Goal: Information Seeking & Learning: Learn about a topic

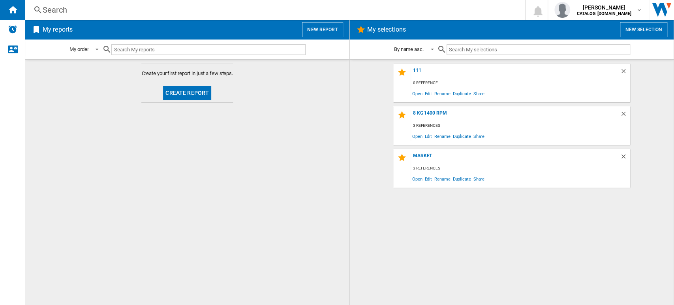
click at [49, 7] on div "Search" at bounding box center [273, 9] width 461 height 11
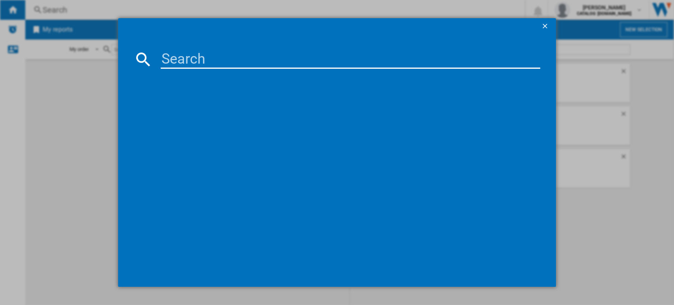
click at [181, 55] on input at bounding box center [351, 59] width 380 height 19
paste input "WNA134U8GB"
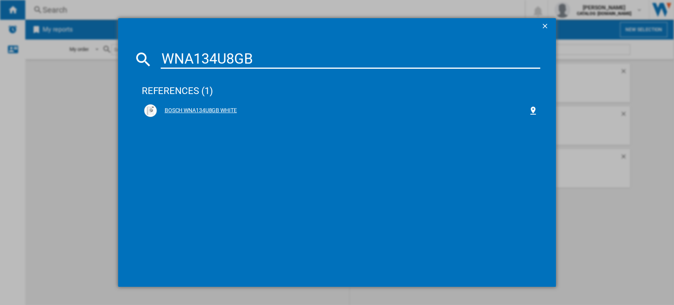
type input "WNA134U8GB"
click at [189, 109] on div "BOSCH WNA134U8GB WHITE" at bounding box center [343, 111] width 372 height 8
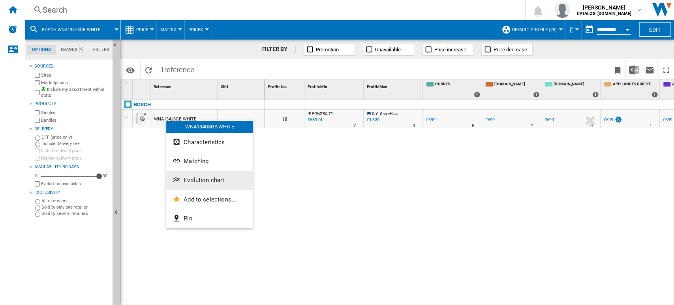
click at [200, 174] on button "Evolution chart" at bounding box center [209, 179] width 87 height 19
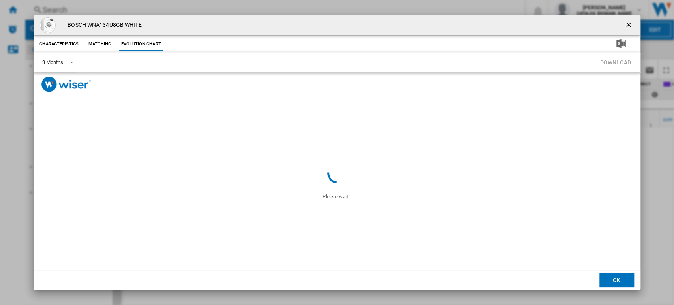
click at [64, 62] on md-select-value "3 Months" at bounding box center [58, 62] width 35 height 19
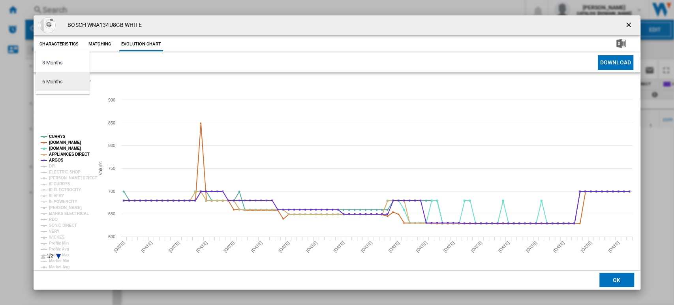
click at [73, 88] on md-option "6 Months" at bounding box center [63, 81] width 54 height 19
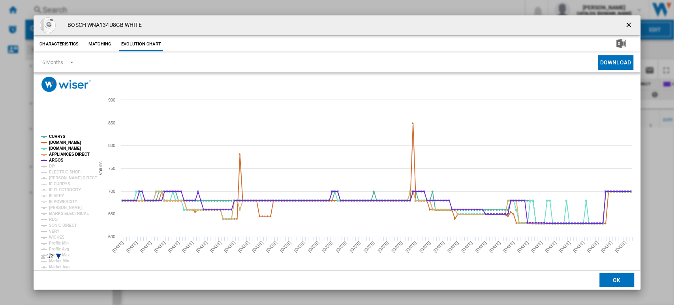
drag, startPoint x: 628, startPoint y: 26, endPoint x: 315, endPoint y: 35, distance: 313.0
click at [628, 26] on ng-md-icon "getI18NText('BUTTONS.CLOSE_DIALOG')" at bounding box center [628, 25] width 9 height 9
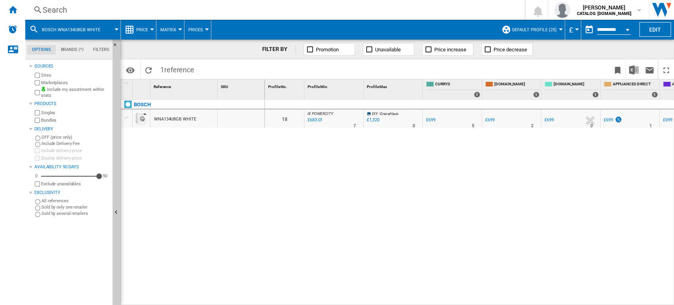
click at [41, 9] on ng-md-icon at bounding box center [37, 10] width 9 height 10
click at [63, 6] on div "Search" at bounding box center [273, 9] width 461 height 11
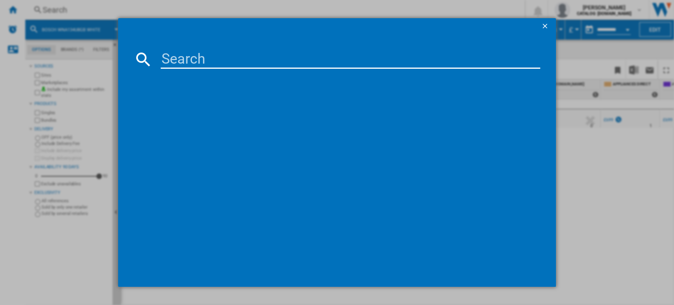
click at [174, 50] on input at bounding box center [351, 59] width 380 height 19
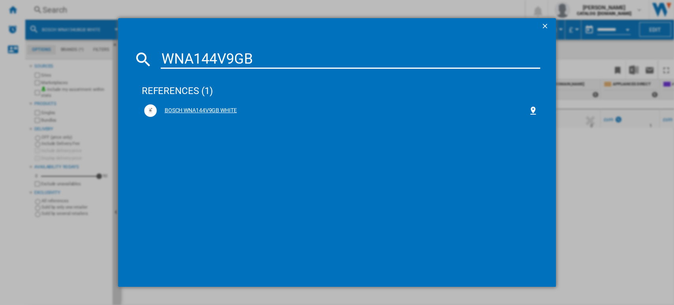
type input "WNA144V9GB"
click at [199, 110] on div "BOSCH WNA144V9GB WHITE" at bounding box center [343, 111] width 372 height 8
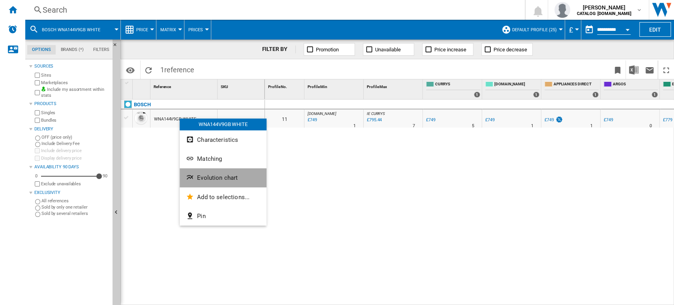
click at [215, 172] on button "Evolution chart" at bounding box center [223, 177] width 87 height 19
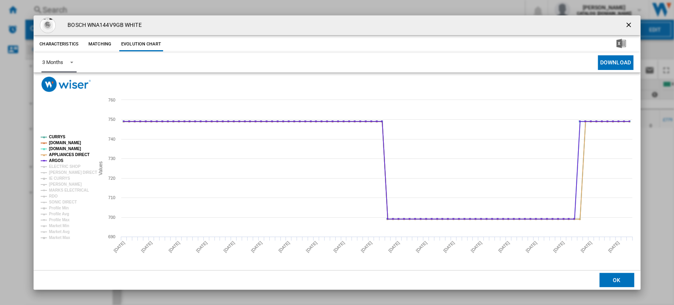
click at [60, 57] on md-select-value "3 Months" at bounding box center [58, 62] width 35 height 19
click at [69, 79] on md-option "6 Months" at bounding box center [63, 81] width 54 height 19
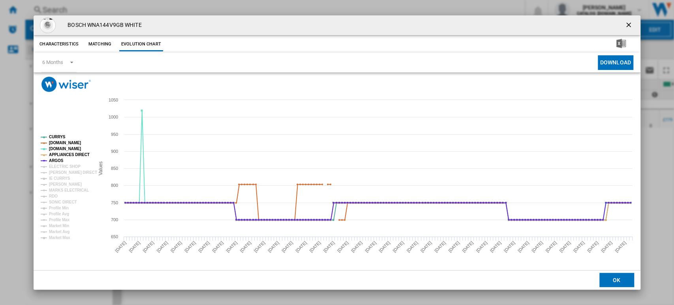
drag, startPoint x: 628, startPoint y: 24, endPoint x: 536, endPoint y: 30, distance: 92.1
click at [628, 24] on ng-md-icon "getI18NText('BUTTONS.CLOSE_DIALOG')" at bounding box center [628, 25] width 9 height 9
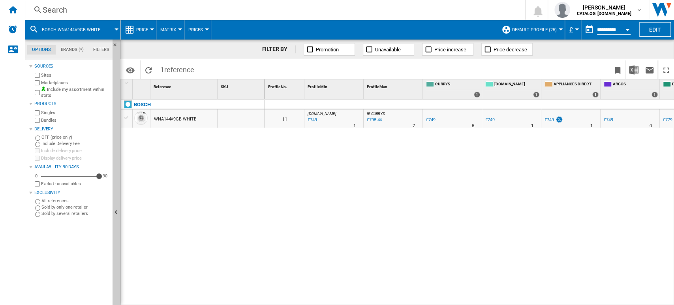
click at [73, 9] on div "Search" at bounding box center [273, 9] width 461 height 11
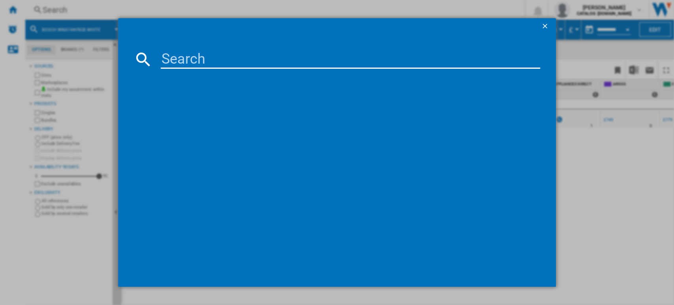
click at [195, 53] on input at bounding box center [351, 59] width 380 height 19
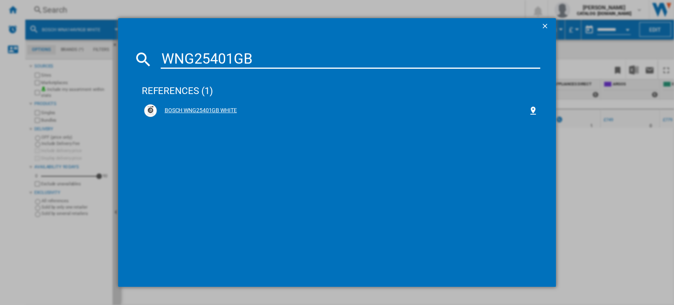
type input "WNG25401GB"
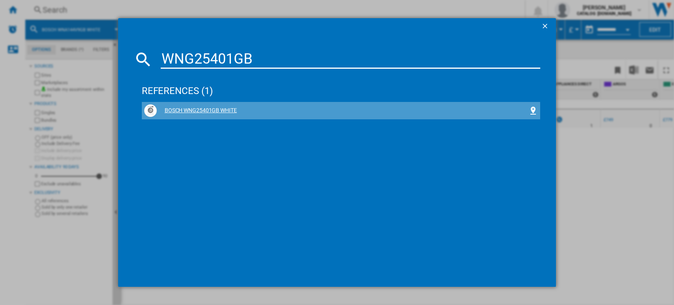
click at [208, 112] on div "BOSCH WNG25401GB WHITE" at bounding box center [343, 111] width 372 height 8
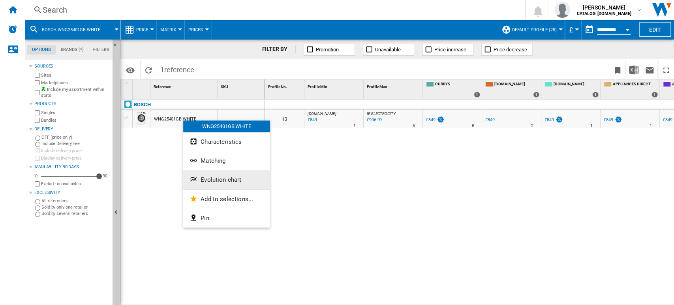
click at [214, 178] on span "Evolution chart" at bounding box center [220, 179] width 41 height 7
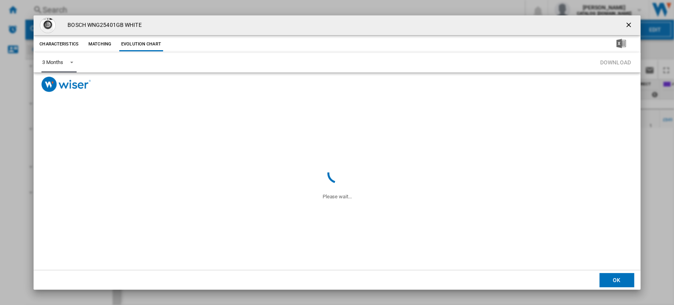
click at [68, 56] on md-select-value "3 Months" at bounding box center [58, 62] width 35 height 19
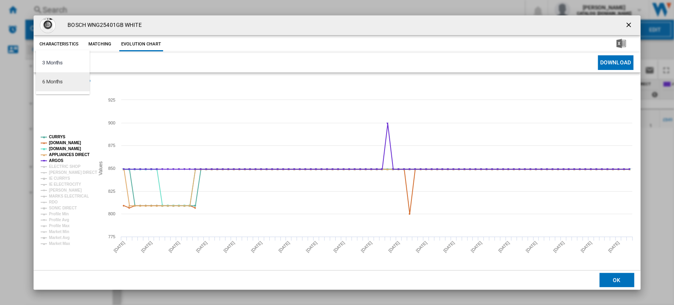
click at [69, 79] on md-option "6 Months" at bounding box center [63, 81] width 54 height 19
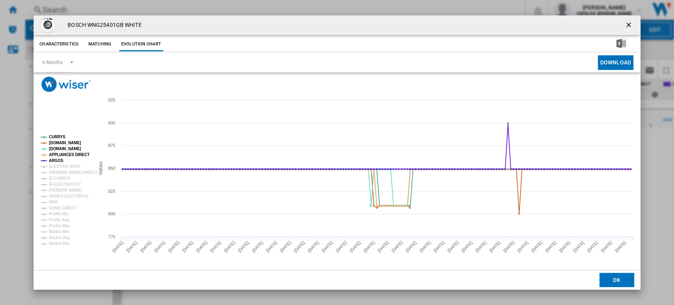
click at [633, 24] on ng-md-icon "getI18NText('BUTTONS.CLOSE_DIALOG')" at bounding box center [628, 25] width 9 height 9
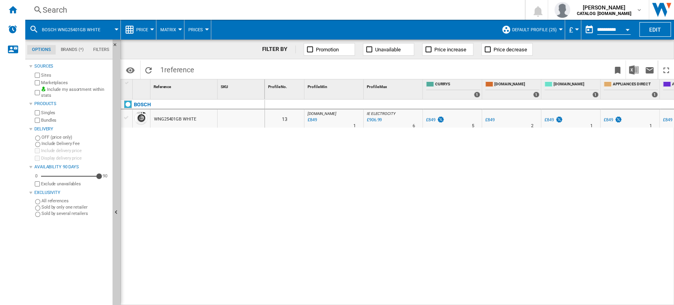
click at [54, 7] on div "Search" at bounding box center [273, 9] width 461 height 11
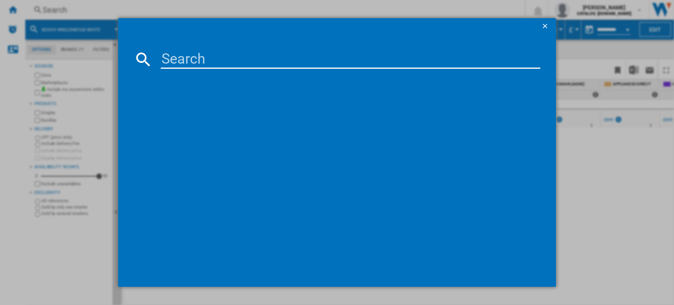
click at [197, 64] on input at bounding box center [351, 59] width 380 height 19
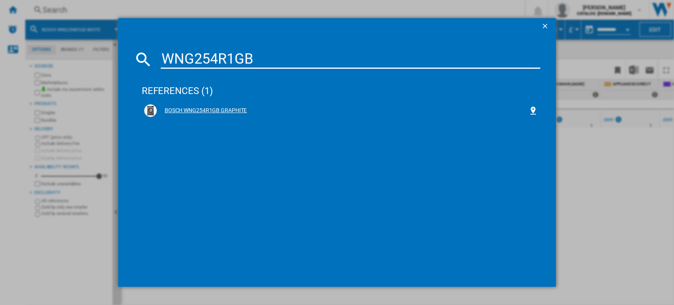
type input "WNG254R1GB"
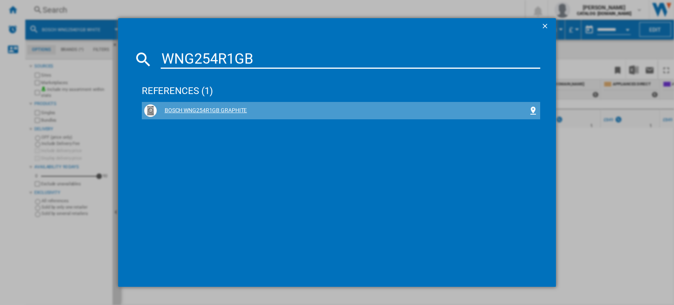
click at [235, 107] on div "BOSCH WNG254R1GB GRAPHITE" at bounding box center [343, 111] width 372 height 8
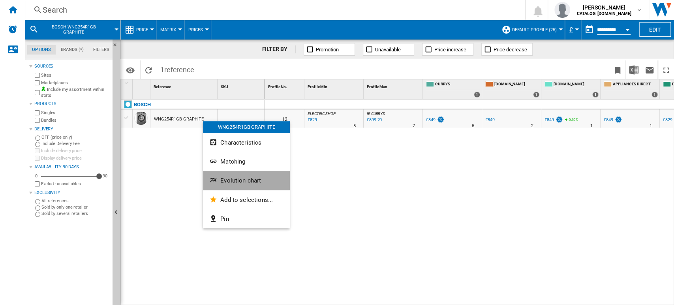
click at [236, 185] on button "Evolution chart" at bounding box center [246, 180] width 87 height 19
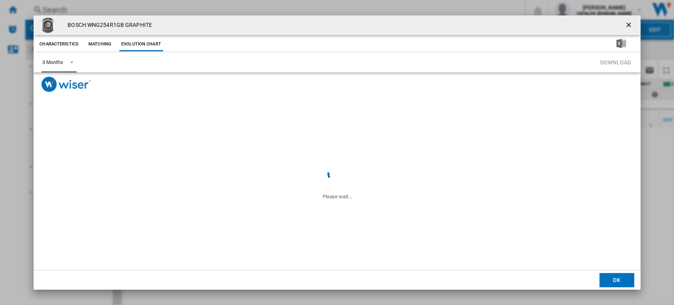
click at [69, 62] on span "Product popup" at bounding box center [69, 61] width 9 height 7
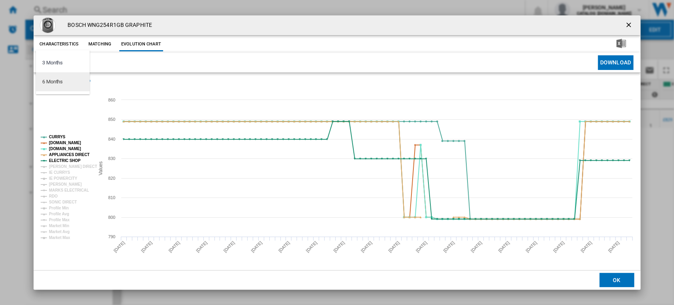
click at [74, 89] on md-option "6 Months" at bounding box center [63, 81] width 54 height 19
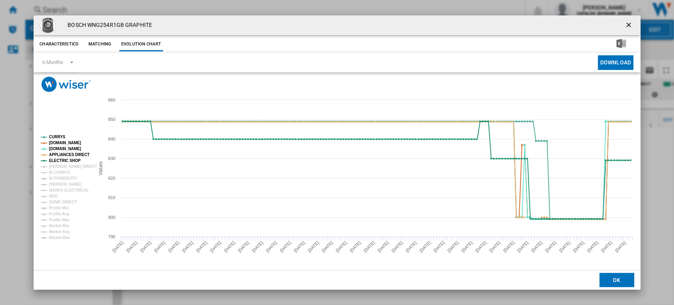
click at [630, 26] on ng-md-icon "getI18NText('BUTTONS.CLOSE_DIALOG')" at bounding box center [628, 25] width 9 height 9
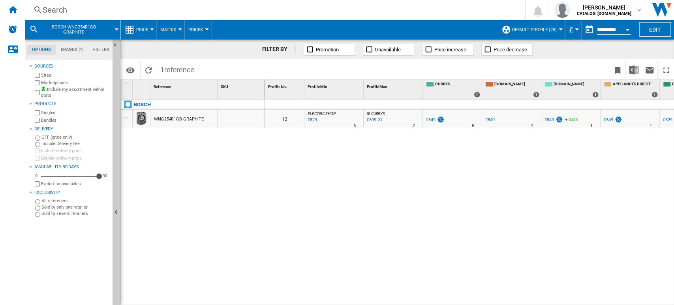
click at [44, 12] on div "Search" at bounding box center [273, 9] width 461 height 11
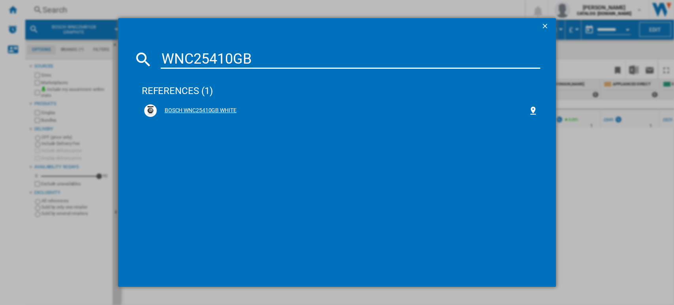
type input "WNC25410GB"
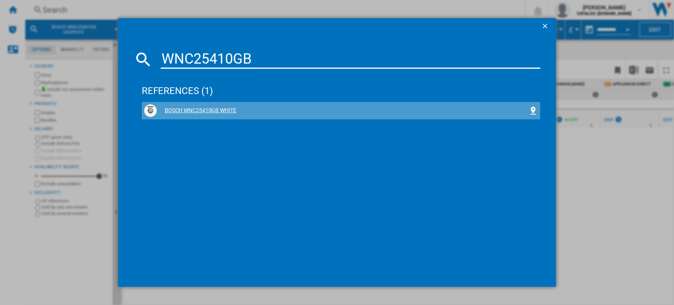
click at [179, 111] on div "BOSCH WNC25410GB WHITE" at bounding box center [343, 111] width 372 height 8
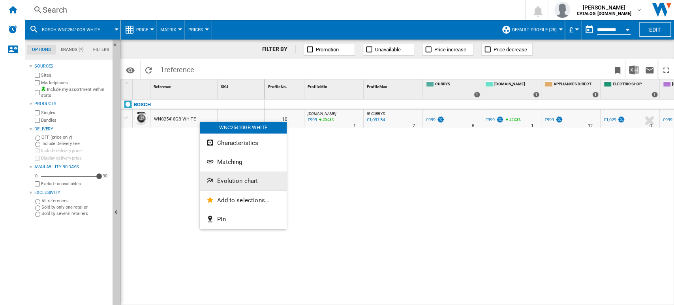
click at [235, 175] on button "Evolution chart" at bounding box center [243, 180] width 87 height 19
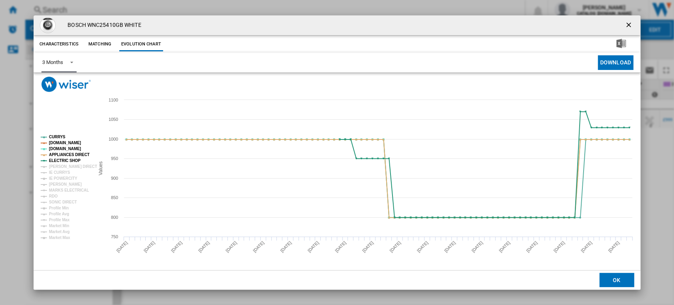
click at [57, 62] on div "3 Months" at bounding box center [52, 62] width 21 height 6
click at [64, 86] on md-option "6 Months" at bounding box center [63, 81] width 54 height 19
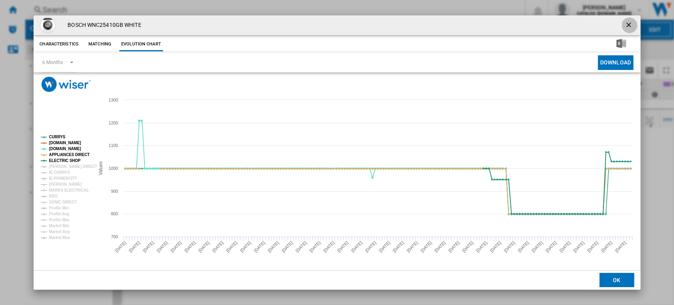
click at [625, 21] on ng-md-icon "getI18NText('BUTTONS.CLOSE_DIALOG')" at bounding box center [628, 25] width 9 height 9
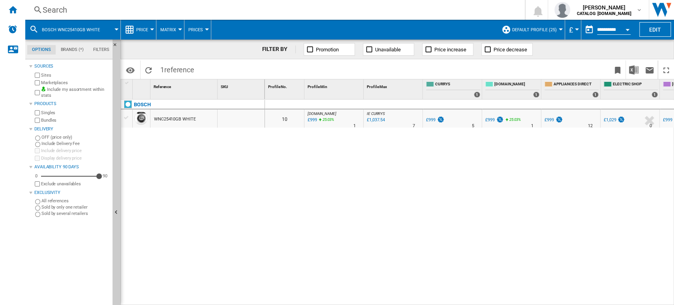
click at [50, 12] on div "Search" at bounding box center [273, 9] width 461 height 11
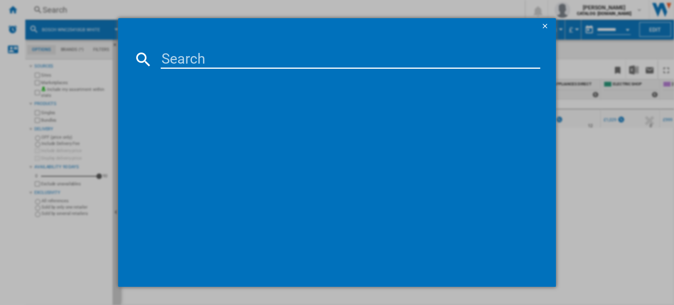
click at [165, 65] on input at bounding box center [351, 59] width 380 height 19
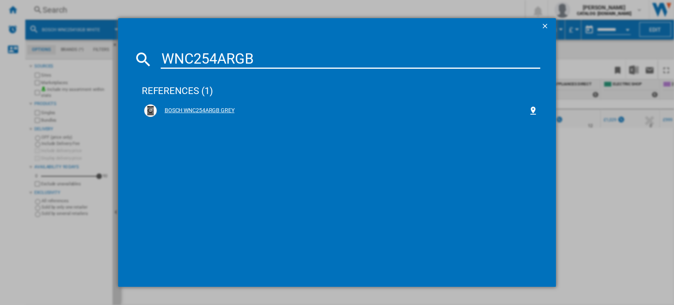
type input "WNC254ARGB"
click at [193, 112] on div "BOSCH WNC254ARGB GREY" at bounding box center [343, 111] width 372 height 8
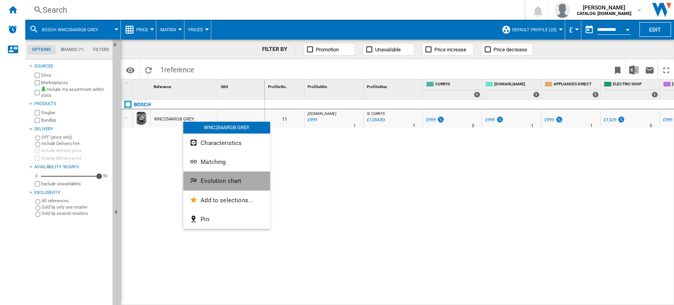
click at [226, 183] on span "Evolution chart" at bounding box center [220, 180] width 41 height 7
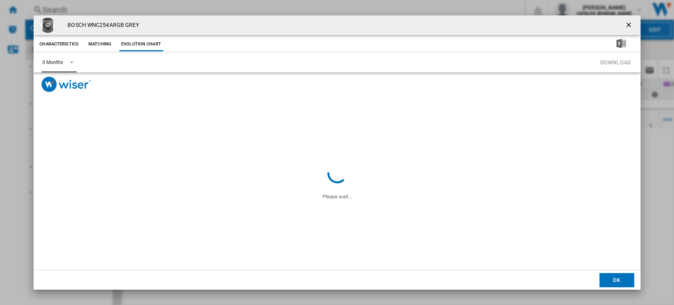
click at [63, 57] on md-select-value "3 Months" at bounding box center [58, 62] width 35 height 19
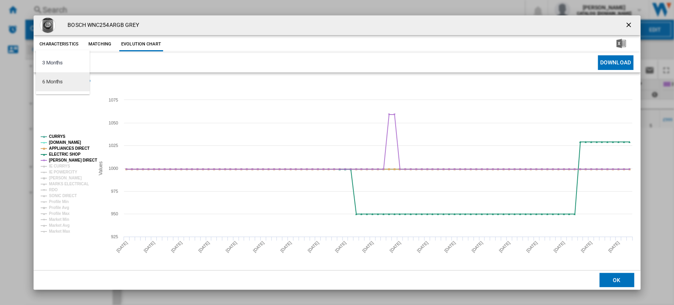
click at [71, 81] on md-option "6 Months" at bounding box center [63, 81] width 54 height 19
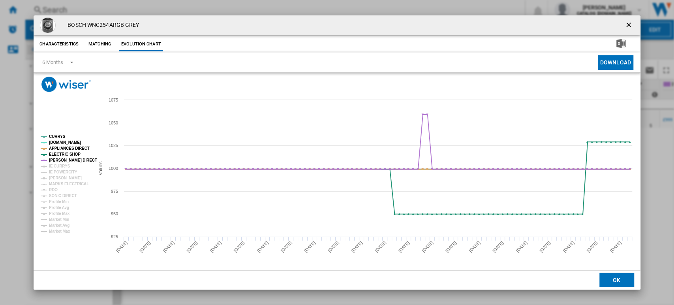
drag, startPoint x: 631, startPoint y: 26, endPoint x: 497, endPoint y: 31, distance: 134.2
click at [631, 26] on ng-md-icon "getI18NText('BUTTONS.CLOSE_DIALOG')" at bounding box center [628, 25] width 9 height 9
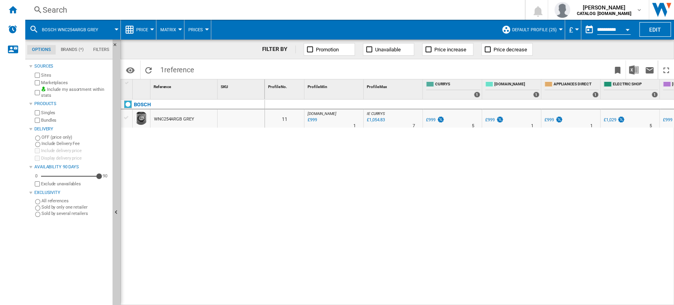
click at [56, 6] on div "Search" at bounding box center [273, 9] width 461 height 11
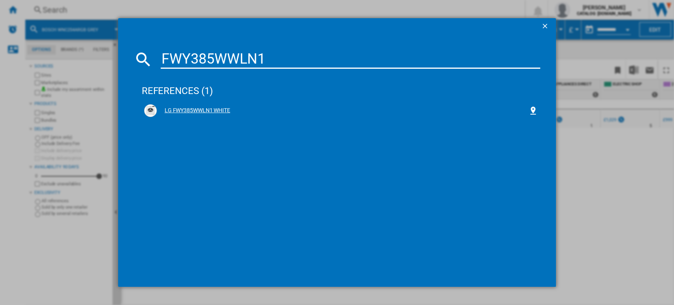
type input "FWY385WWLN1"
click at [193, 113] on div "LG FWY385WWLN1 WHITE" at bounding box center [343, 111] width 372 height 8
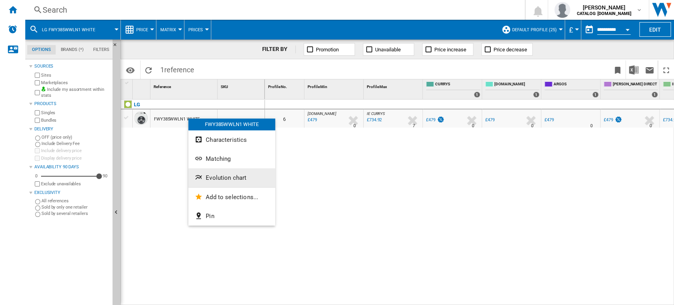
click at [221, 173] on button "Evolution chart" at bounding box center [231, 177] width 87 height 19
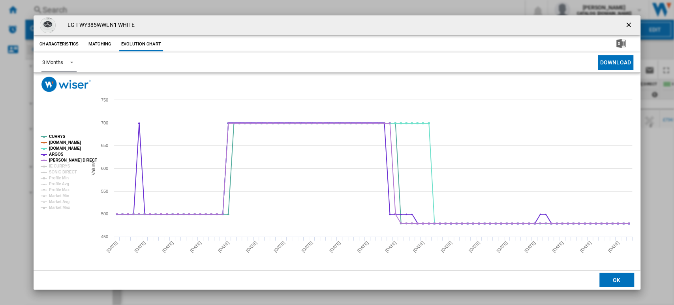
click at [70, 62] on span "Product popup" at bounding box center [69, 61] width 9 height 7
click at [82, 79] on md-option "6 Months" at bounding box center [63, 81] width 54 height 19
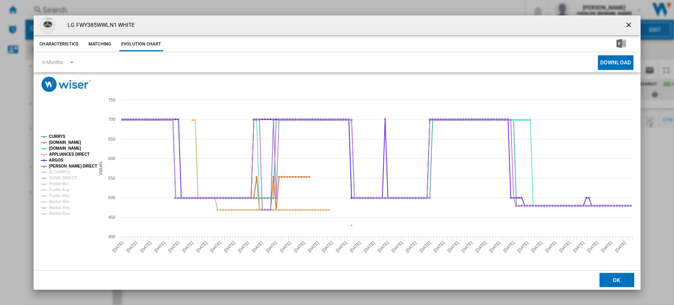
click at [623, 28] on button "Product popup" at bounding box center [629, 25] width 16 height 16
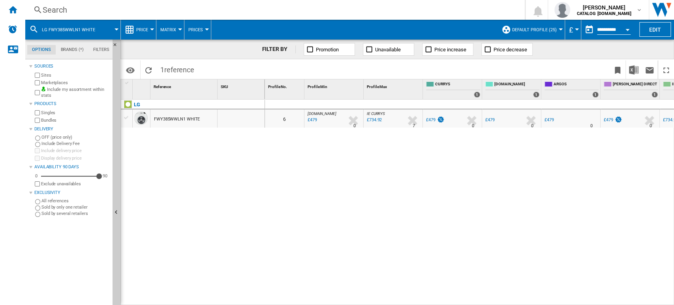
click at [39, 13] on ng-md-icon at bounding box center [37, 10] width 9 height 10
click at [58, 6] on div "Search" at bounding box center [273, 9] width 461 height 11
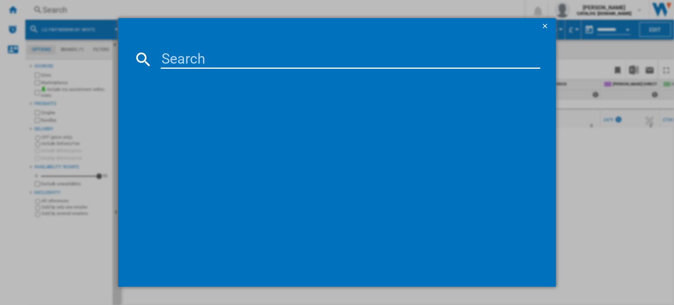
click at [186, 57] on input at bounding box center [351, 59] width 380 height 19
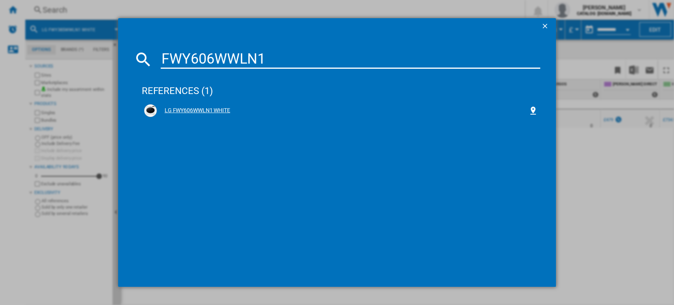
type input "FWY606WWLN1"
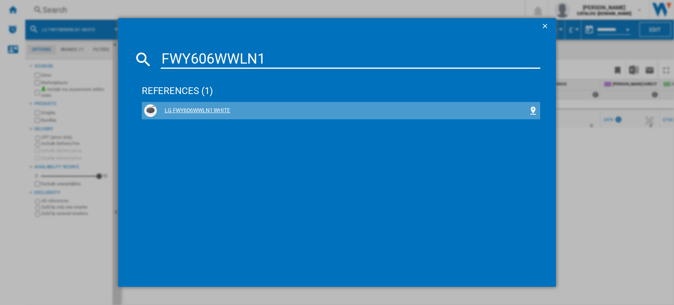
click at [215, 110] on div "LG FWY606WWLN1 WHITE" at bounding box center [343, 111] width 372 height 8
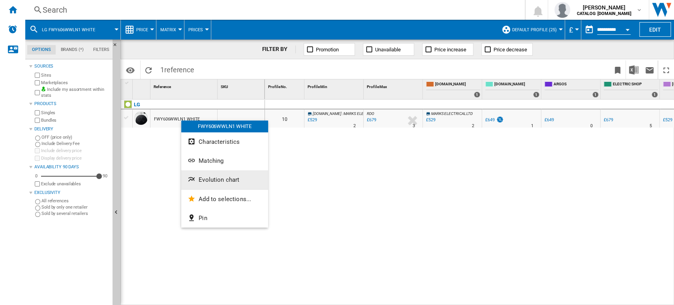
click at [218, 176] on span "Evolution chart" at bounding box center [218, 179] width 41 height 7
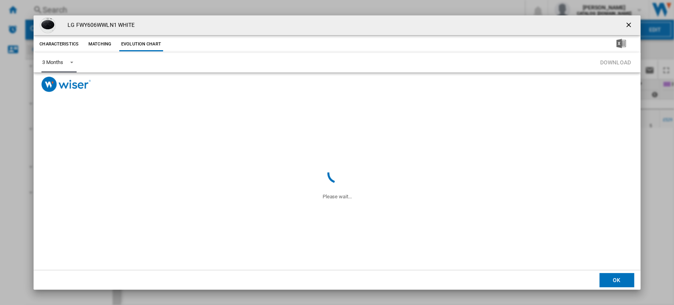
click at [66, 58] on span "Product popup" at bounding box center [69, 61] width 9 height 7
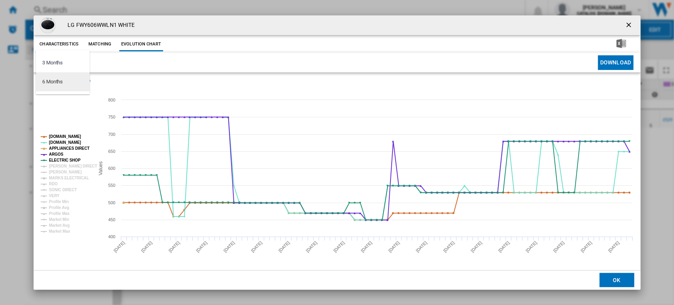
click at [68, 77] on md-option "6 Months" at bounding box center [63, 81] width 54 height 19
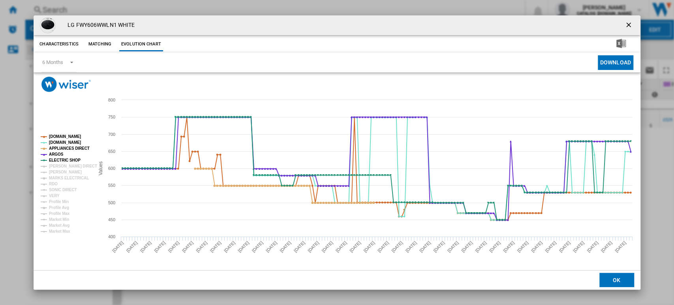
click at [633, 28] on ng-md-icon "getI18NText('BUTTONS.CLOSE_DIALOG')" at bounding box center [628, 25] width 9 height 9
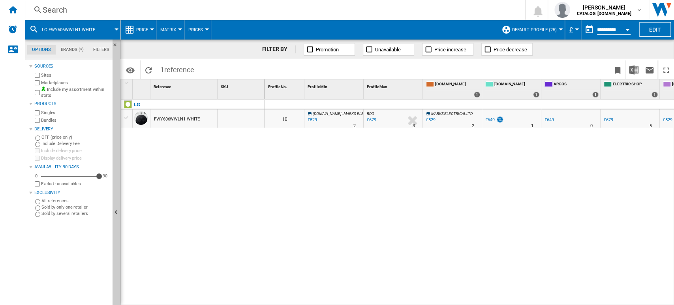
click at [73, 12] on div "Search" at bounding box center [273, 9] width 461 height 11
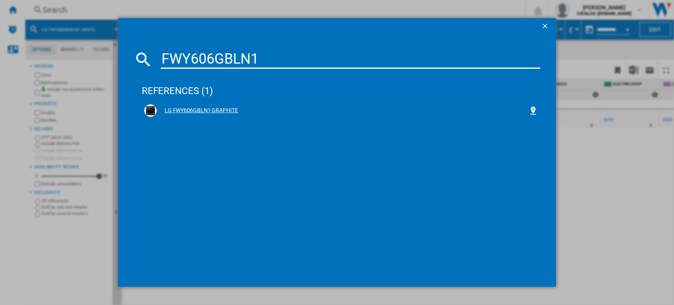
type input "FWY606GBLN1"
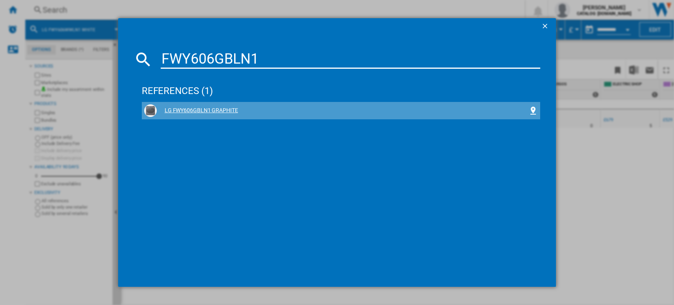
click at [200, 110] on div "LG FWY606GBLN1 GRAPHITE" at bounding box center [343, 111] width 372 height 8
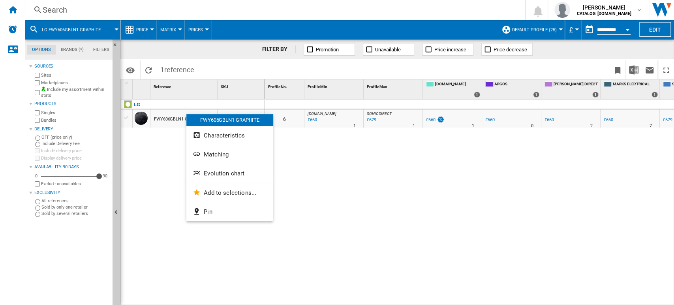
click at [217, 172] on span "Evolution chart" at bounding box center [224, 173] width 41 height 7
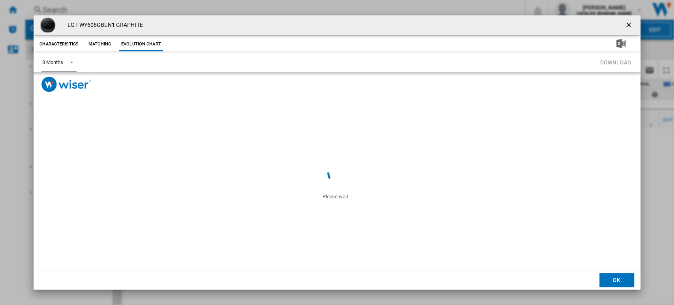
click at [64, 63] on md-select-value "3 Months" at bounding box center [58, 62] width 35 height 19
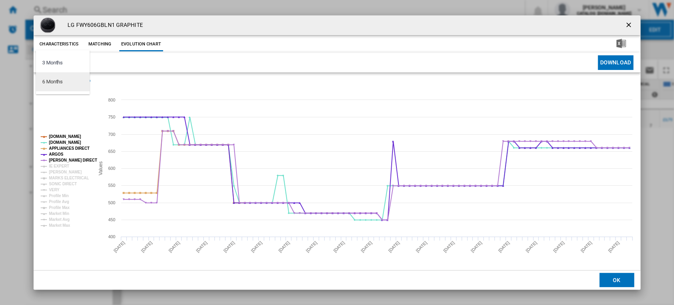
click at [67, 82] on md-option "6 Months" at bounding box center [63, 81] width 54 height 19
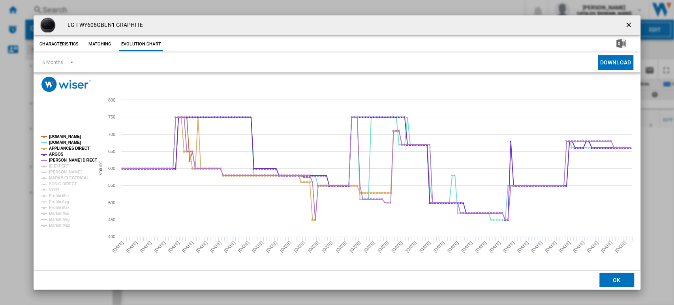
drag, startPoint x: 626, startPoint y: 22, endPoint x: 601, endPoint y: 17, distance: 25.7
click at [626, 22] on ng-md-icon "getI18NText('BUTTONS.CLOSE_DIALOG')" at bounding box center [628, 25] width 9 height 9
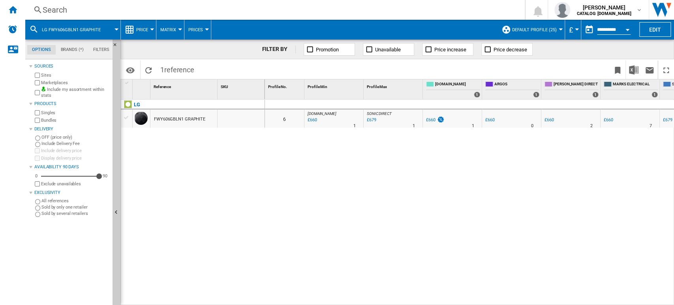
click at [51, 4] on div "Search" at bounding box center [273, 9] width 461 height 11
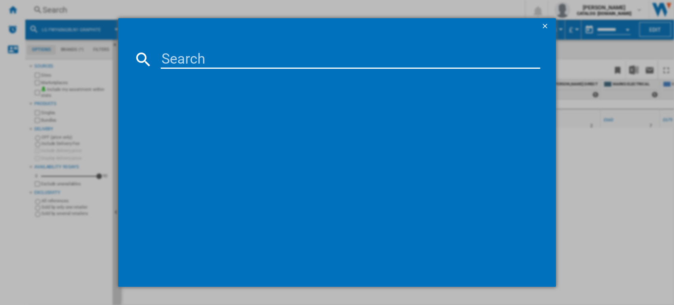
click at [183, 55] on input at bounding box center [351, 59] width 380 height 19
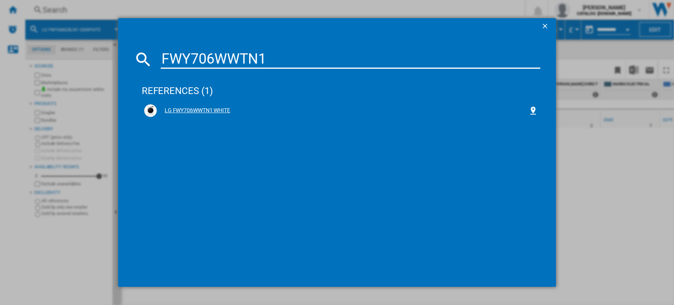
type input "FWY706WWTN1"
click at [195, 112] on div "LG FWY706WWTN1 WHITE" at bounding box center [343, 111] width 372 height 8
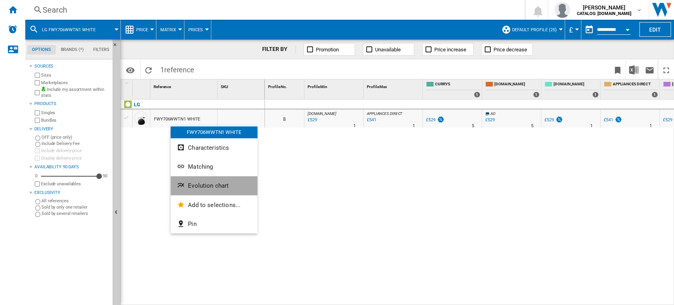
click at [195, 181] on button "Evolution chart" at bounding box center [213, 185] width 87 height 19
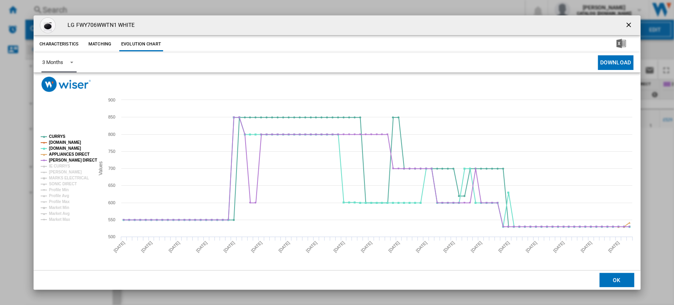
click at [54, 59] on div "3 Months" at bounding box center [52, 62] width 21 height 6
click at [74, 86] on md-option "6 Months" at bounding box center [63, 81] width 54 height 19
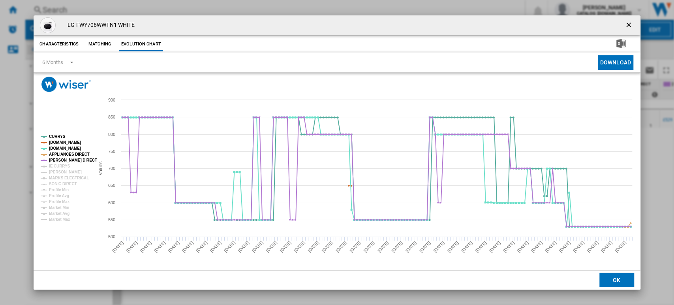
click at [631, 23] on ng-md-icon "getI18NText('BUTTONS.CLOSE_DIALOG')" at bounding box center [628, 25] width 9 height 9
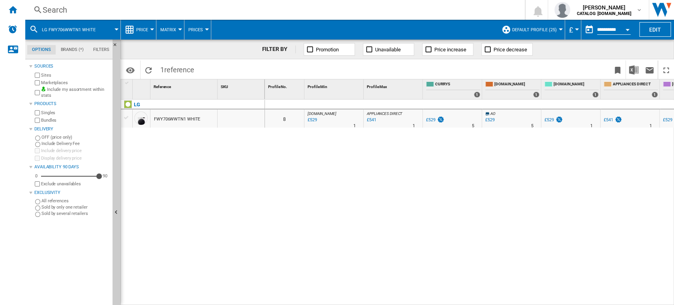
click at [52, 14] on div "Search" at bounding box center [273, 9] width 461 height 11
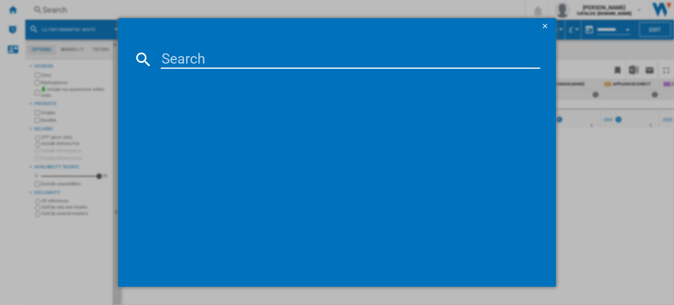
click at [183, 64] on input at bounding box center [351, 59] width 380 height 19
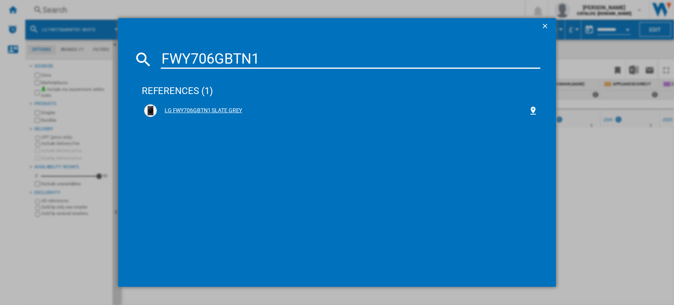
type input "FWY706GBTN1"
click at [189, 108] on div "LG FWY706GBTN1 SLATE GREY" at bounding box center [343, 111] width 372 height 8
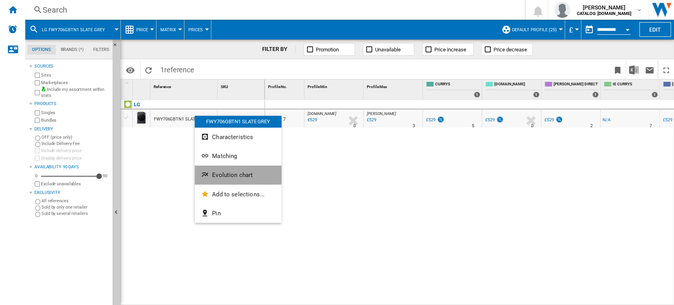
click at [215, 170] on button "Evolution chart" at bounding box center [238, 174] width 87 height 19
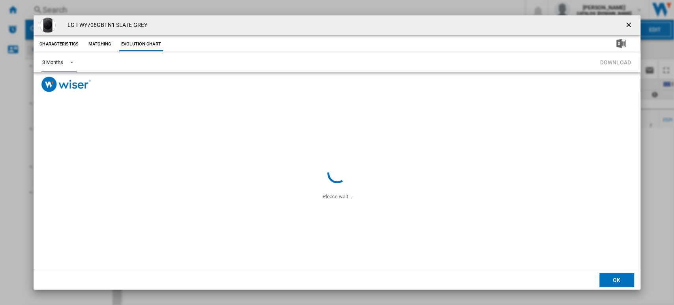
click at [65, 60] on span "Product popup" at bounding box center [69, 61] width 9 height 7
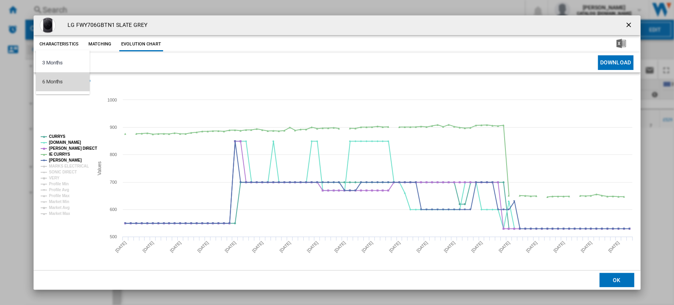
click at [75, 88] on md-option "6 Months" at bounding box center [63, 81] width 54 height 19
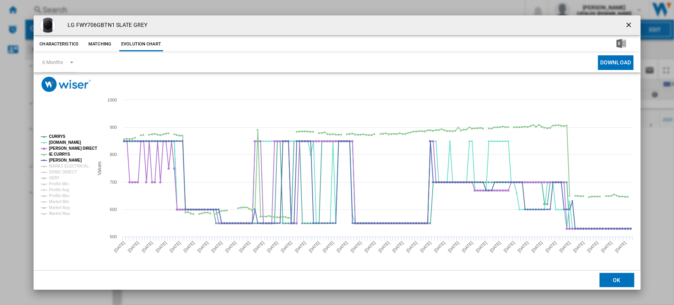
drag, startPoint x: 631, startPoint y: 29, endPoint x: 511, endPoint y: 40, distance: 120.5
click at [631, 29] on ng-md-icon "getI18NText('BUTTONS.CLOSE_DIALOG')" at bounding box center [628, 25] width 9 height 9
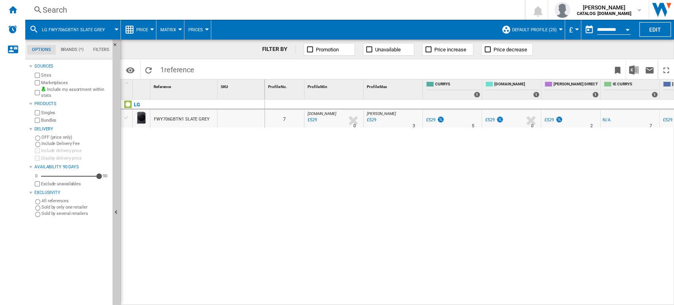
click at [59, 9] on div "Search" at bounding box center [273, 9] width 461 height 11
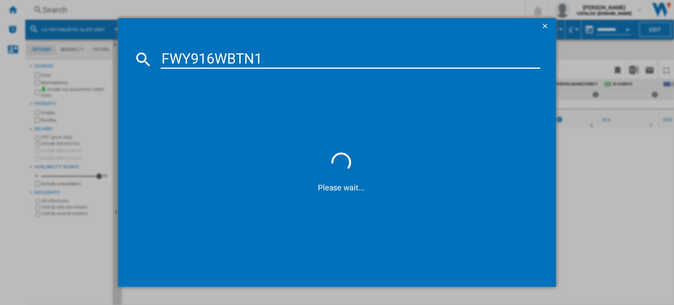
type input "FWY916WBTN1"
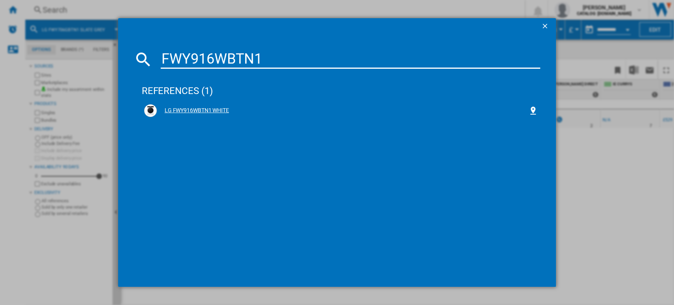
click at [211, 115] on div "LG FWY916WBTN1 WHITE" at bounding box center [341, 110] width 394 height 13
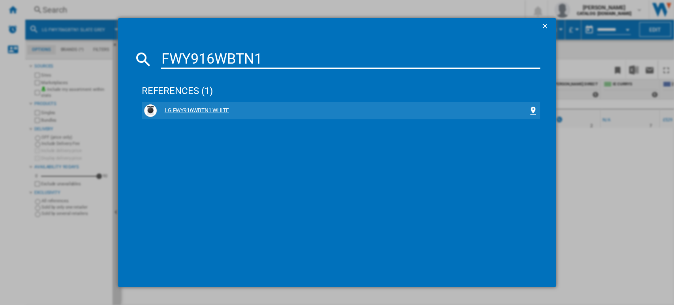
click at [201, 109] on div "LG FWY916WBTN1 WHITE" at bounding box center [343, 111] width 372 height 8
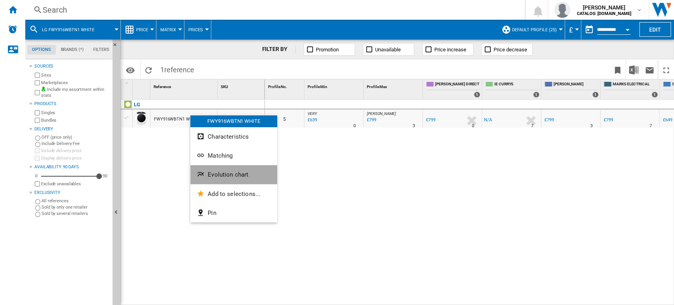
click at [227, 180] on button "Evolution chart" at bounding box center [233, 174] width 87 height 19
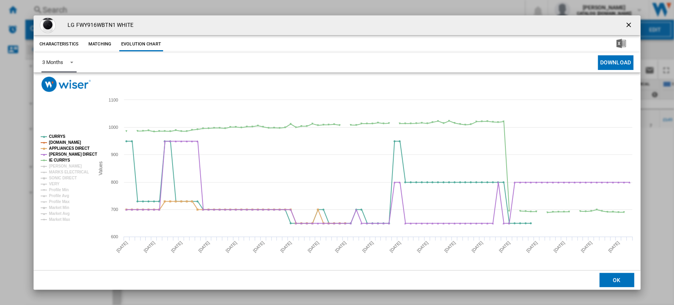
click at [62, 64] on div "3 Months" at bounding box center [52, 62] width 21 height 6
click at [84, 78] on md-option "6 Months" at bounding box center [63, 81] width 54 height 19
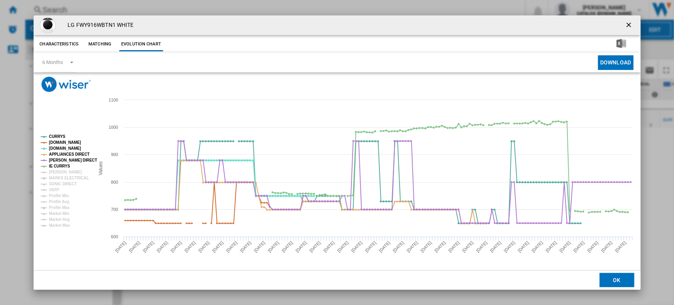
click at [627, 27] on ng-md-icon "getI18NText('BUTTONS.CLOSE_DIALOG')" at bounding box center [628, 25] width 9 height 9
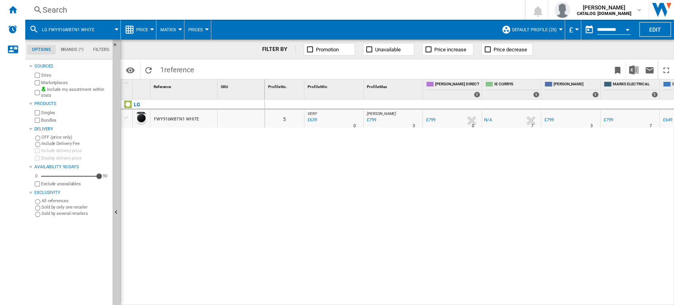
click at [67, 7] on div "Search" at bounding box center [273, 9] width 461 height 11
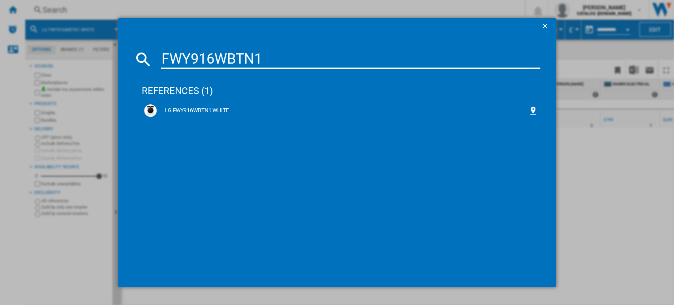
drag, startPoint x: 307, startPoint y: 59, endPoint x: 108, endPoint y: 60, distance: 199.3
click at [108, 60] on div "FWY916WBTN1 references (1) LG FWY916WBTN1 WHITE" at bounding box center [337, 152] width 674 height 305
paste input "B"
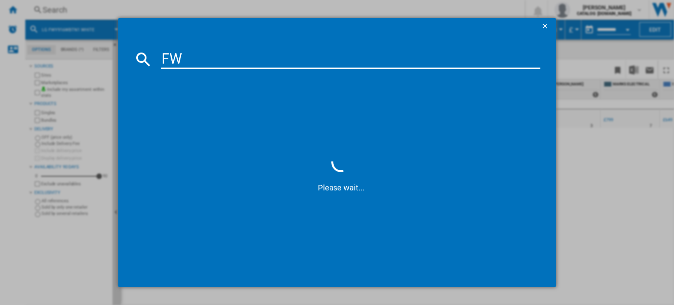
type input "F"
paste input "FWY916BBTN1"
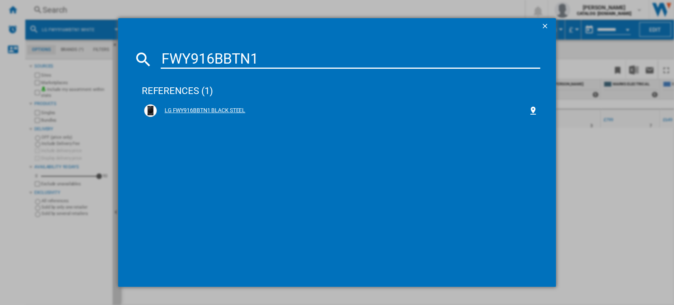
type input "FWY916BBTN1"
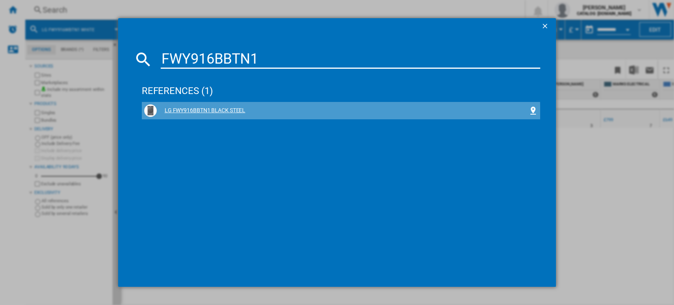
click at [234, 112] on div "LG FWY916BBTN1 BLACK STEEL" at bounding box center [343, 111] width 372 height 8
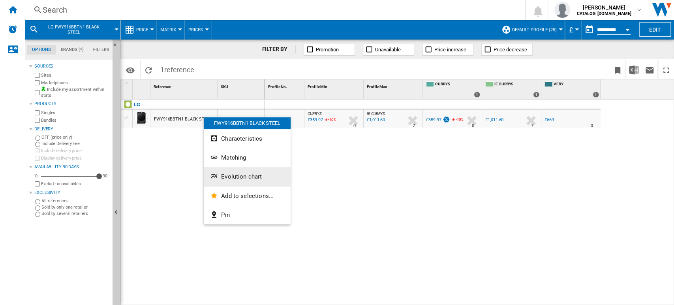
click at [216, 175] on ng-md-icon "Evolution chart" at bounding box center [214, 176] width 9 height 9
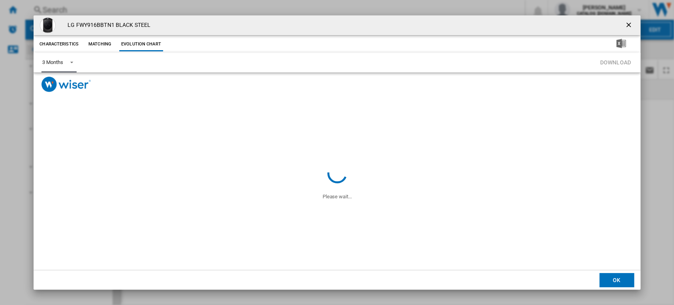
click at [69, 63] on span "Product popup" at bounding box center [69, 61] width 9 height 7
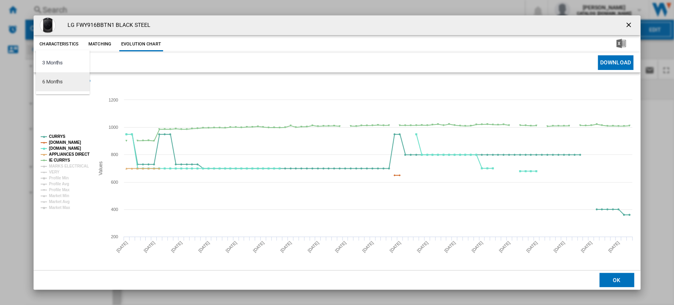
click at [74, 77] on md-option "6 Months" at bounding box center [63, 81] width 54 height 19
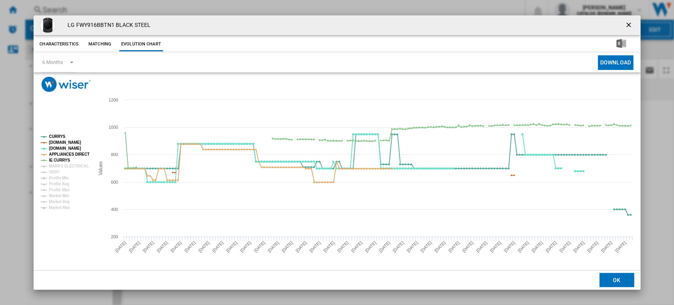
drag, startPoint x: 630, startPoint y: 24, endPoint x: 621, endPoint y: 24, distance: 9.9
click at [630, 24] on ng-md-icon "getI18NText('BUTTONS.CLOSE_DIALOG')" at bounding box center [628, 25] width 9 height 9
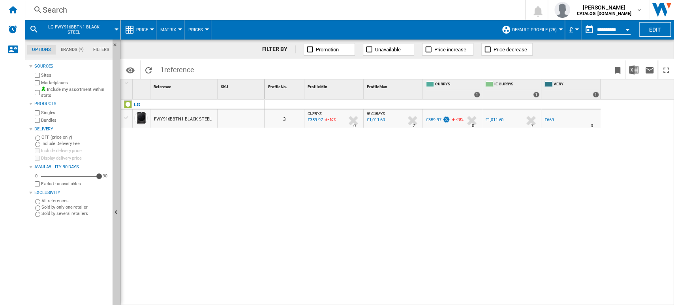
click at [46, 8] on div "Search" at bounding box center [273, 9] width 461 height 11
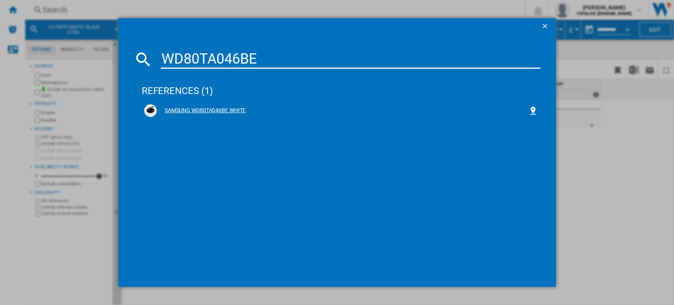
type input "WD80TA046BE"
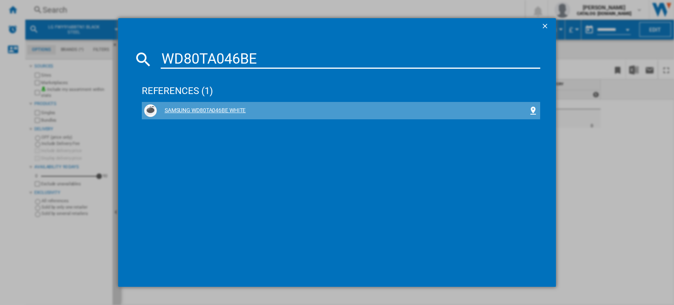
click at [235, 109] on div "SAMSUNG WD80TA046BE WHITE" at bounding box center [343, 111] width 372 height 8
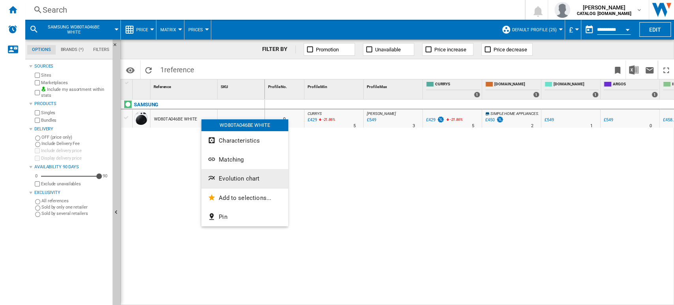
click at [233, 173] on button "Evolution chart" at bounding box center [244, 178] width 87 height 19
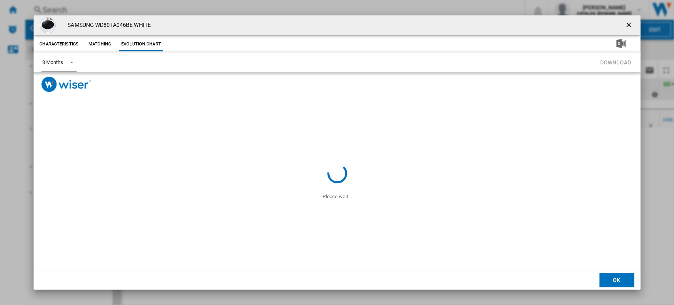
click at [70, 65] on md-select-value "3 Months" at bounding box center [58, 62] width 35 height 19
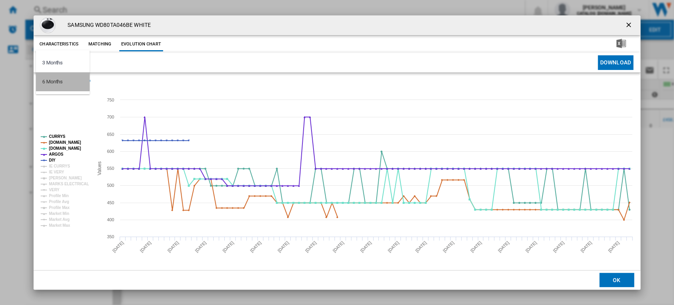
click at [75, 84] on md-option "6 Months" at bounding box center [63, 81] width 54 height 19
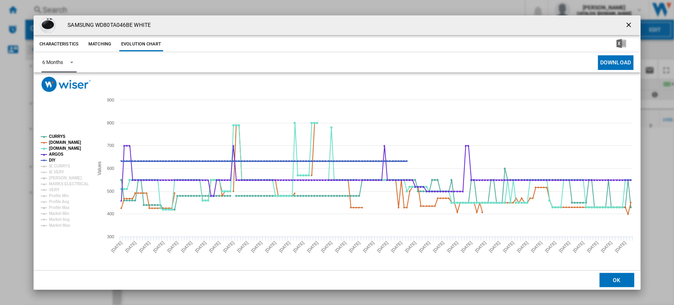
click at [52, 159] on tspan "DIY" at bounding box center [52, 160] width 7 height 4
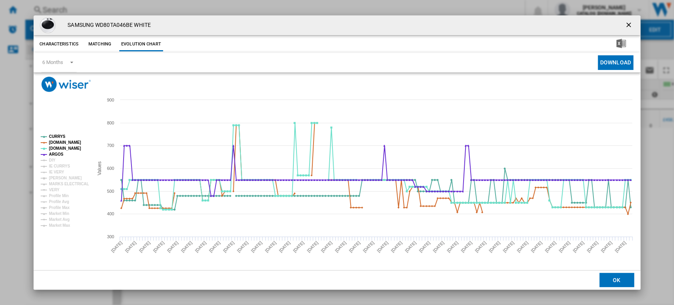
click at [627, 23] on ng-md-icon "getI18NText('BUTTONS.CLOSE_DIALOG')" at bounding box center [628, 25] width 9 height 9
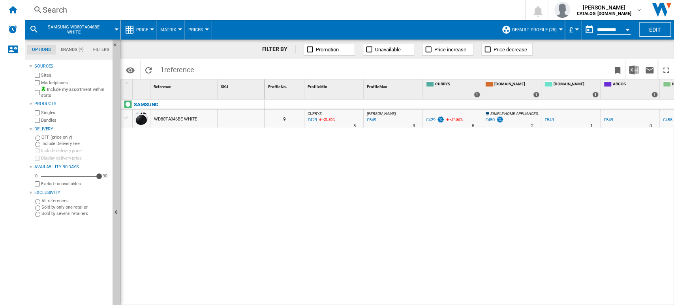
click at [57, 9] on div "Search" at bounding box center [273, 9] width 461 height 11
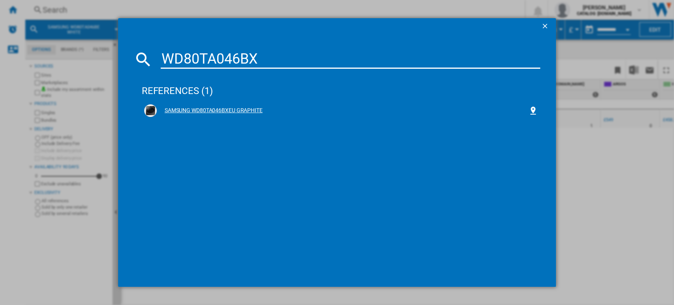
type input "WD80TA046BX"
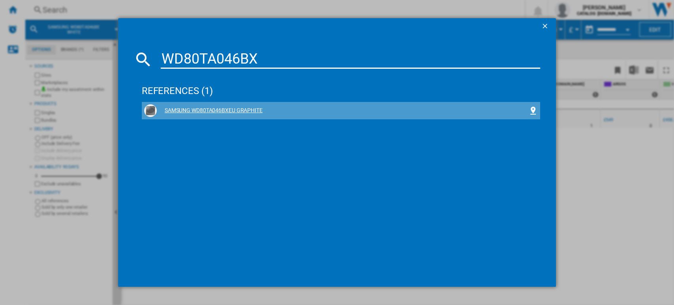
click at [218, 107] on div "SAMSUNG WD80TA046BXEU GRAPHITE" at bounding box center [343, 111] width 372 height 8
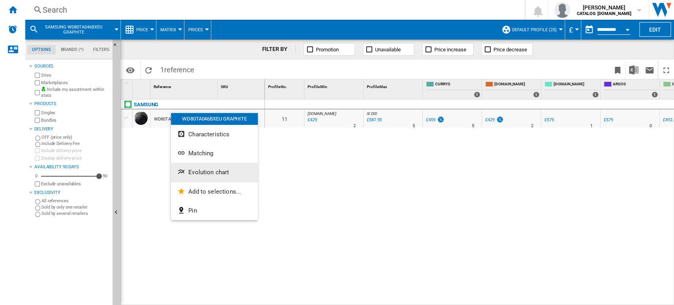
click at [209, 174] on span "Evolution chart" at bounding box center [208, 171] width 41 height 7
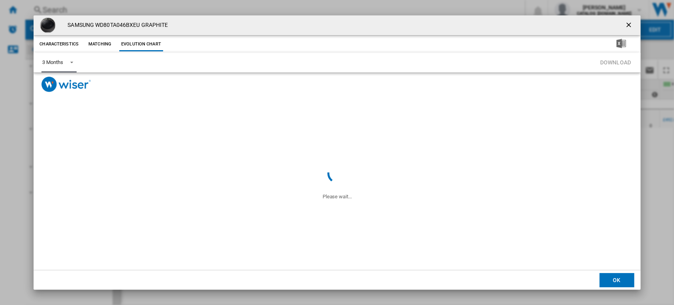
click at [68, 54] on md-select-value "3 Months" at bounding box center [58, 62] width 35 height 19
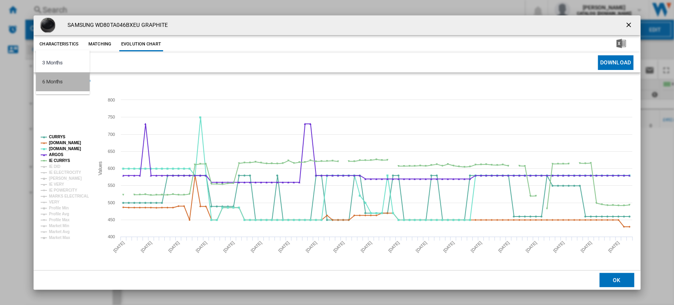
click at [76, 80] on md-option "6 Months" at bounding box center [63, 81] width 54 height 19
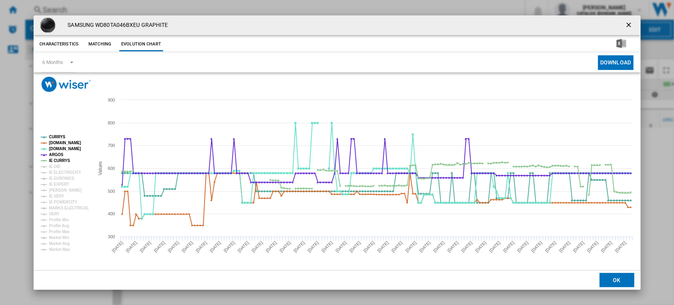
drag, startPoint x: 629, startPoint y: 30, endPoint x: 494, endPoint y: 53, distance: 136.5
click at [629, 30] on ng-md-icon "getI18NText('BUTTONS.CLOSE_DIALOG')" at bounding box center [628, 25] width 9 height 9
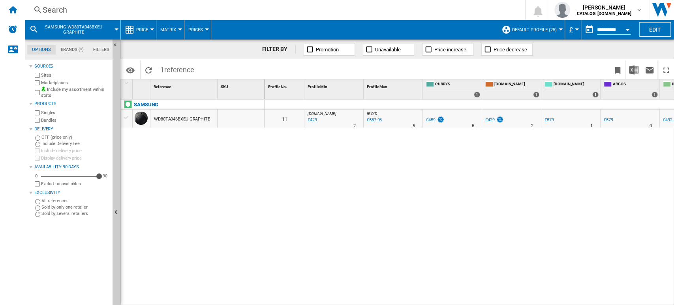
click at [49, 6] on div "Search" at bounding box center [273, 9] width 461 height 11
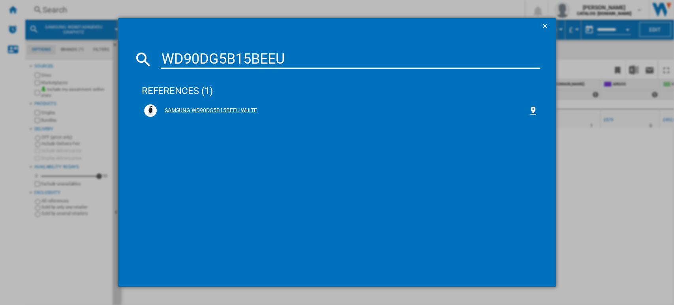
type input "WD90DG5B15BEEU"
click at [218, 109] on div "SAMSUNG WD90DG5B15BEEU WHITE" at bounding box center [343, 111] width 372 height 8
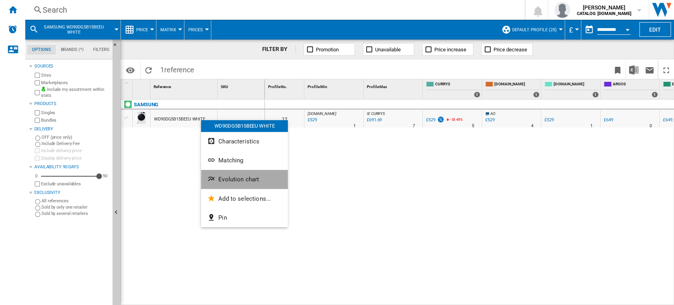
click at [232, 176] on span "Evolution chart" at bounding box center [238, 179] width 41 height 7
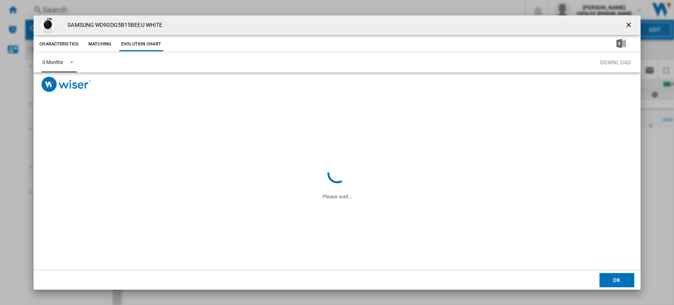
click at [66, 57] on md-select-value "3 Months" at bounding box center [58, 62] width 35 height 19
click at [71, 82] on md-option "6 Months" at bounding box center [63, 81] width 54 height 19
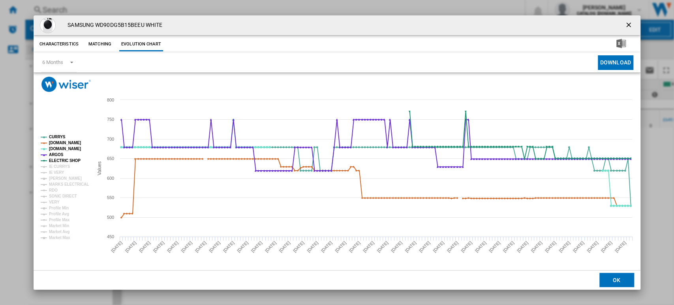
click at [621, 21] on button "Product popup" at bounding box center [629, 25] width 16 height 16
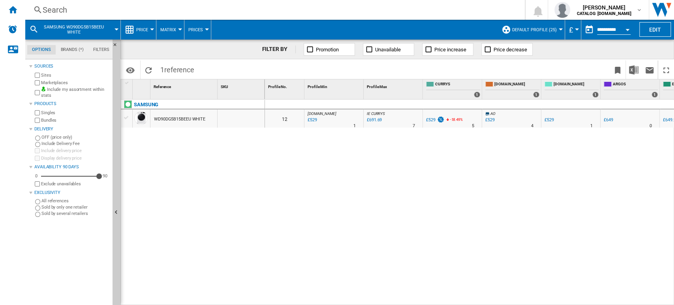
click at [61, 13] on div "Search" at bounding box center [273, 9] width 461 height 11
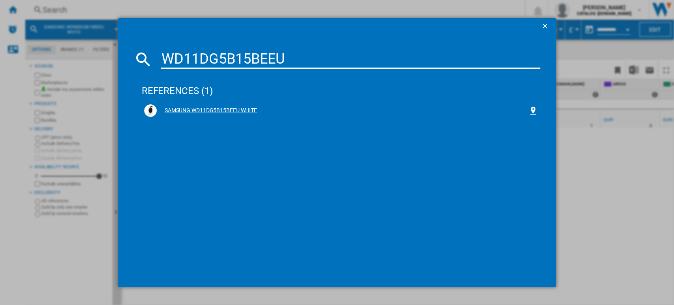
type input "WD11DG5B15BEEU"
click at [219, 111] on div "SAMSUNG WD11DG5B15BEEU WHITE" at bounding box center [343, 111] width 372 height 8
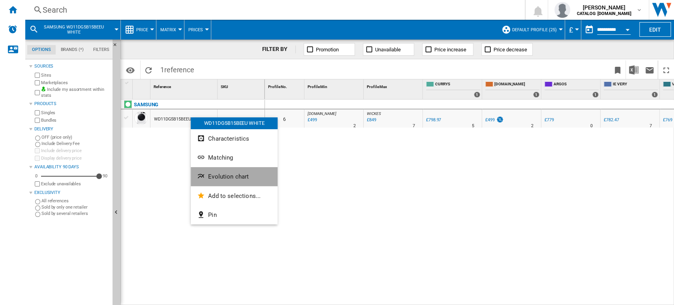
click at [220, 181] on button "Evolution chart" at bounding box center [234, 176] width 87 height 19
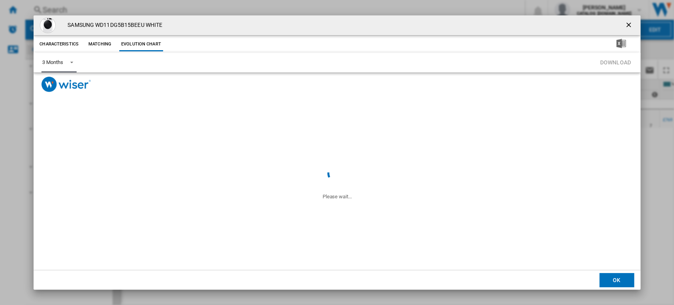
click at [51, 65] on div "3 Months" at bounding box center [52, 62] width 21 height 6
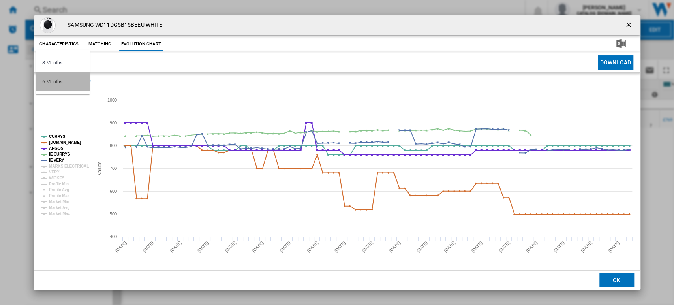
drag, startPoint x: 47, startPoint y: 78, endPoint x: 52, endPoint y: 92, distance: 15.1
click at [49, 82] on div "6 Months" at bounding box center [52, 81] width 21 height 7
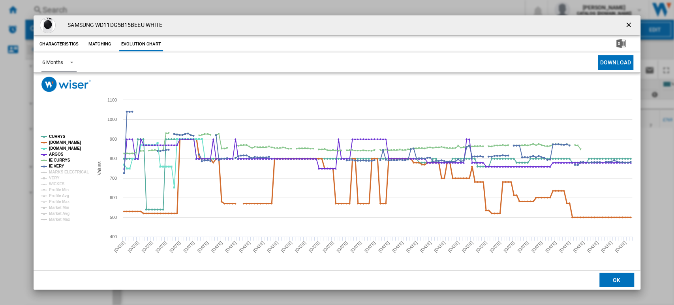
click at [62, 140] on tspan "[DOMAIN_NAME]" at bounding box center [65, 142] width 32 height 4
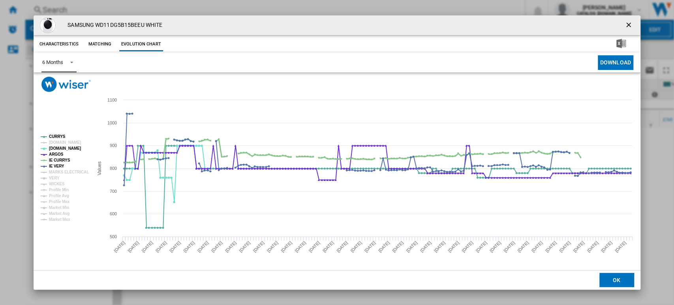
click at [52, 159] on tspan "IE CURRYS" at bounding box center [59, 160] width 21 height 4
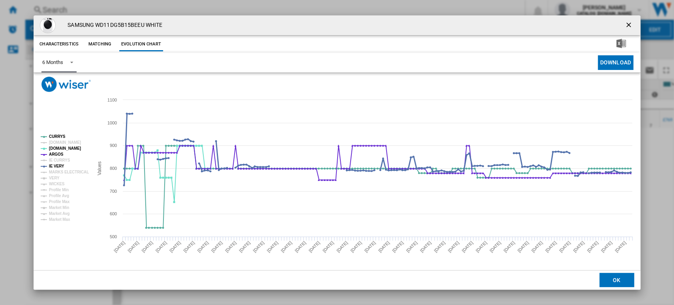
click at [52, 165] on tspan "IE VERY" at bounding box center [56, 166] width 15 height 4
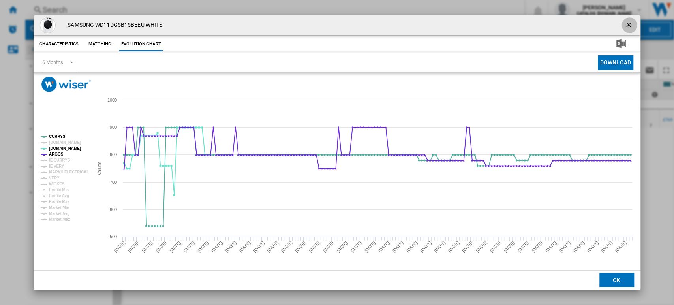
drag, startPoint x: 629, startPoint y: 21, endPoint x: 315, endPoint y: 21, distance: 314.5
click at [629, 21] on ng-md-icon "getI18NText('BUTTONS.CLOSE_DIALOG')" at bounding box center [628, 25] width 9 height 9
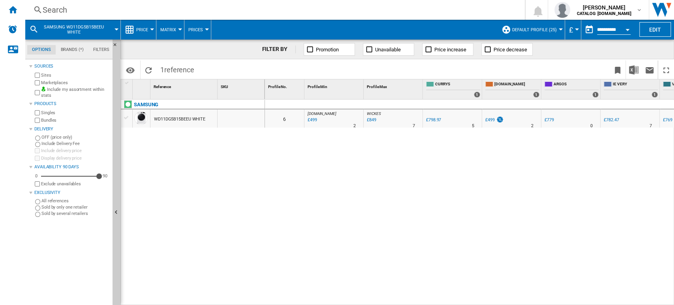
click at [53, 6] on div "Search" at bounding box center [273, 9] width 461 height 11
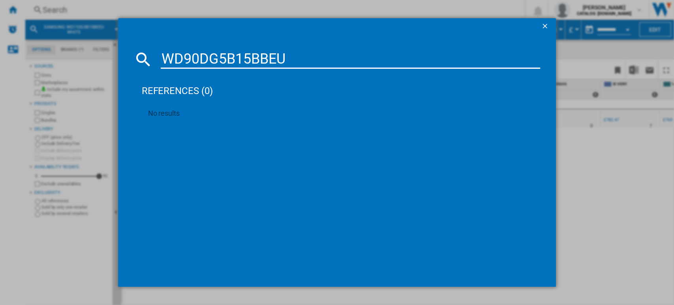
type input "WD90DG5B15BBEU"
drag, startPoint x: 289, startPoint y: 60, endPoint x: 26, endPoint y: 64, distance: 262.4
click at [26, 64] on div "WD90DG5B15BBEU references (0) No results" at bounding box center [337, 152] width 674 height 305
click at [544, 26] on ng-md-icon "getI18NText('BUTTONS.CLOSE_DIALOG')" at bounding box center [545, 26] width 9 height 9
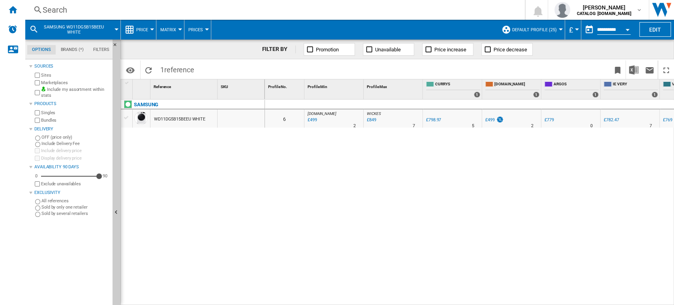
click at [52, 6] on div "Search" at bounding box center [273, 9] width 461 height 11
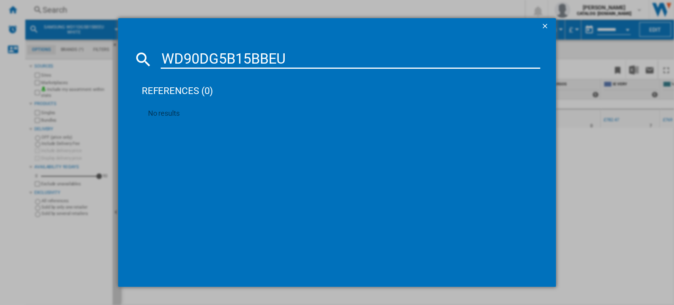
type input "WD90DG5B15BBEU"
click at [547, 25] on ng-md-icon "getI18NText('BUTTONS.CLOSE_DIALOG')" at bounding box center [545, 26] width 9 height 9
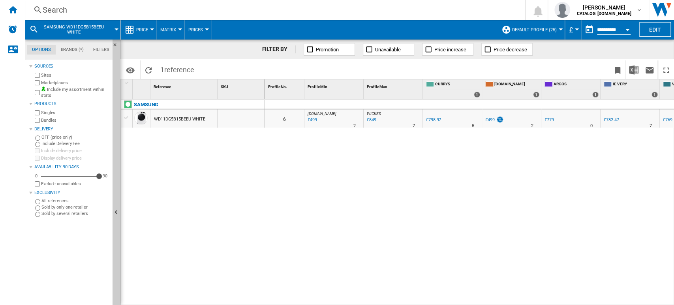
click at [79, 10] on div "Search" at bounding box center [273, 9] width 461 height 11
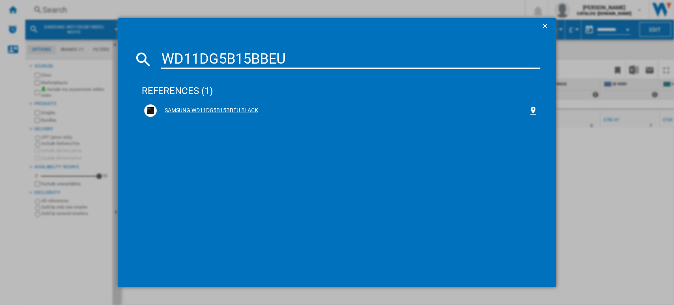
type input "WD11DG5B15BBEU"
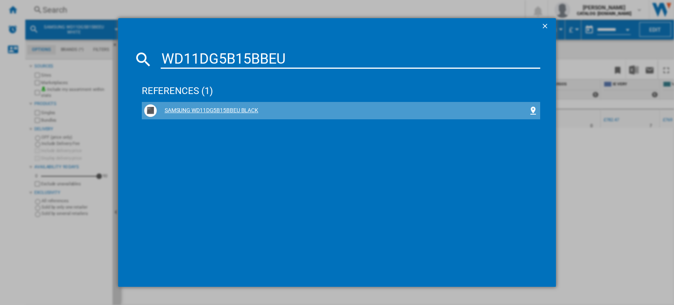
drag, startPoint x: 215, startPoint y: 110, endPoint x: 229, endPoint y: 112, distance: 14.3
click at [215, 110] on div "SAMSUNG WD11DG5B15BBEU BLACK" at bounding box center [343, 111] width 372 height 8
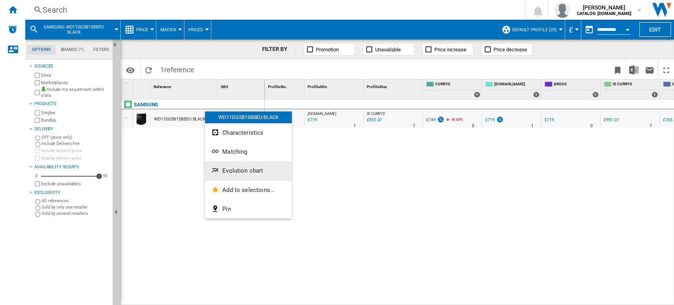
click at [231, 166] on button "Evolution chart" at bounding box center [248, 170] width 87 height 19
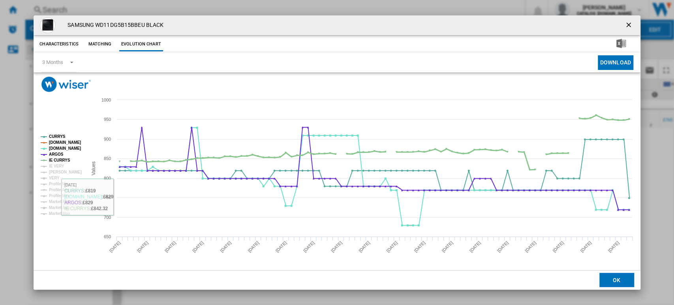
click at [54, 160] on tspan "IE CURRYS" at bounding box center [59, 160] width 21 height 4
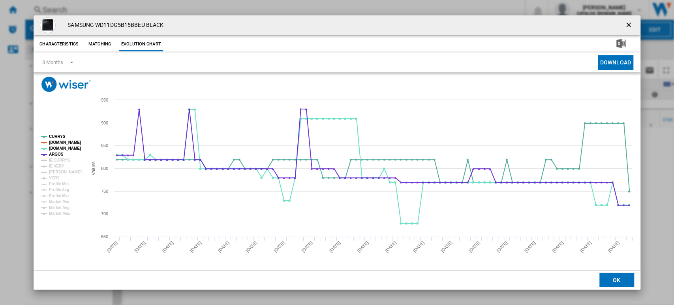
click at [632, 28] on ng-md-icon "getI18NText('BUTTONS.CLOSE_DIALOG')" at bounding box center [628, 25] width 9 height 9
